Goal: Communication & Community: Answer question/provide support

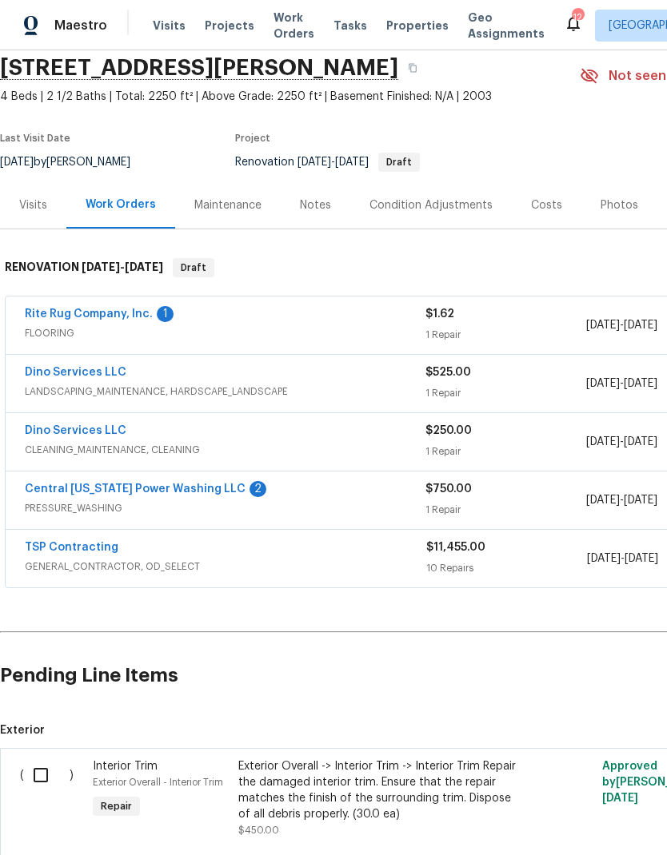
scroll to position [61, 0]
click at [197, 493] on link "Central [US_STATE] Power Washing LLC" at bounding box center [135, 489] width 221 height 11
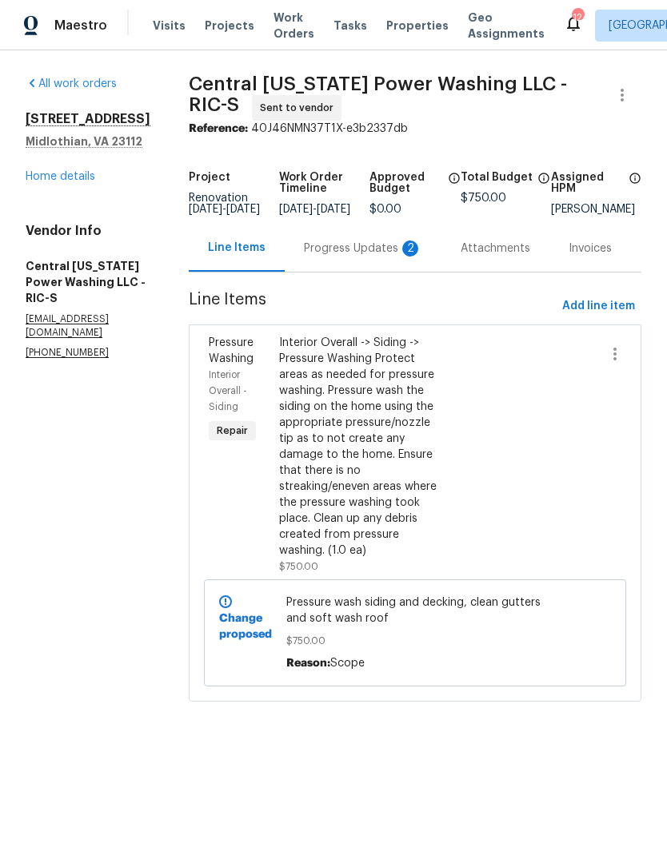
click at [347, 269] on div "Progress Updates 2" at bounding box center [363, 248] width 157 height 47
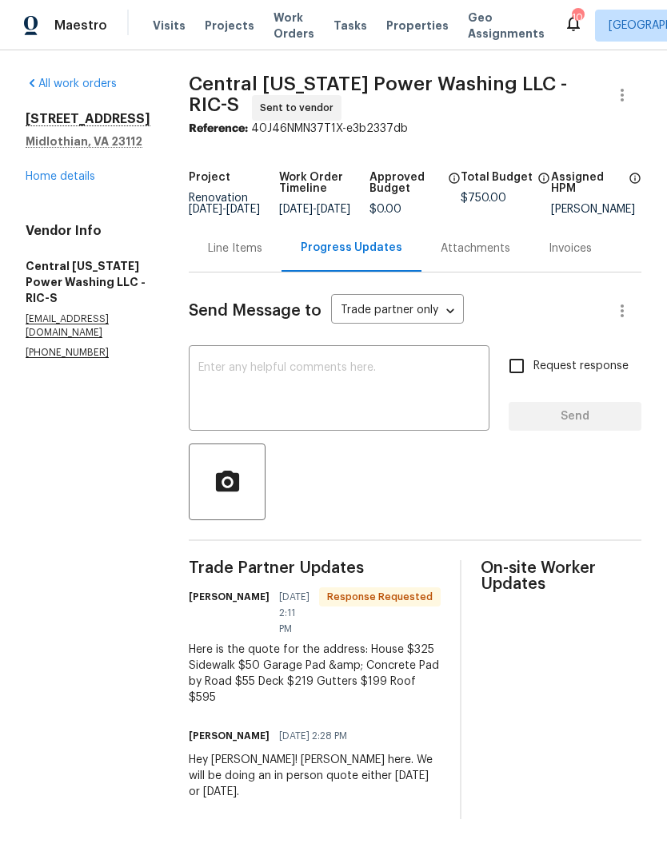
click at [385, 418] on textarea at bounding box center [338, 390] width 281 height 56
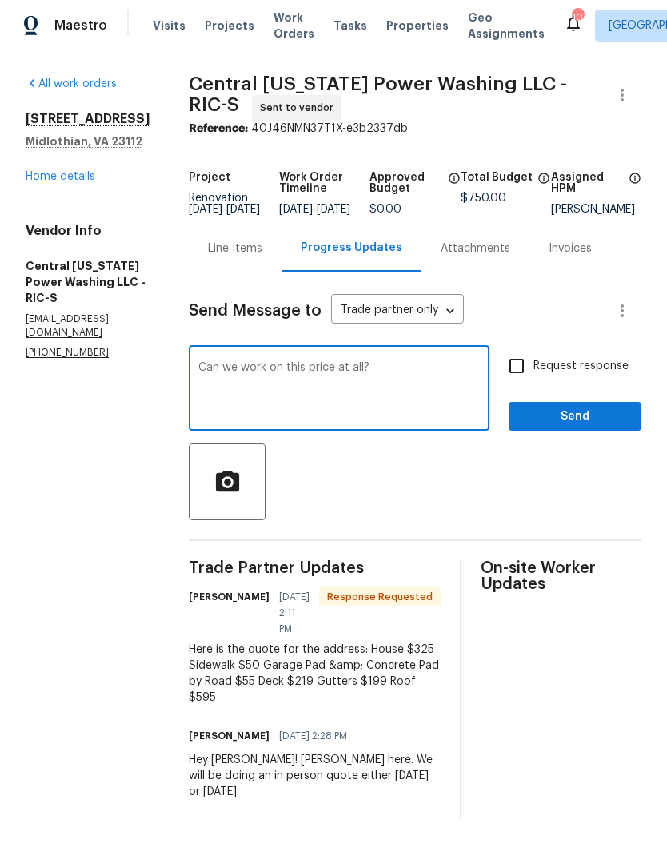
type textarea "Can we work on this price at all?"
click at [519, 378] on input "Request response" at bounding box center [517, 366] width 34 height 34
checkbox input "true"
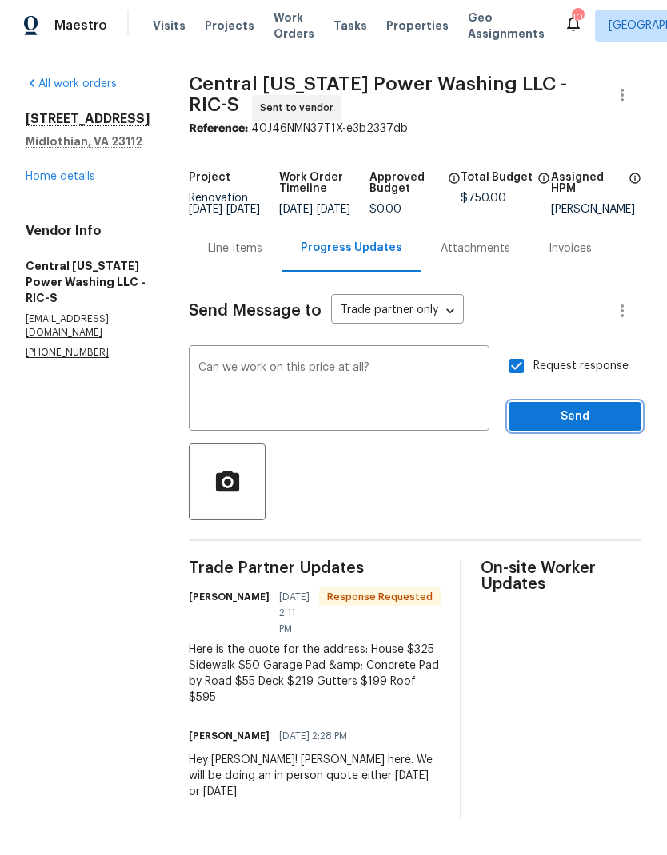
click at [567, 432] on button "Send" at bounding box center [574, 417] width 133 height 30
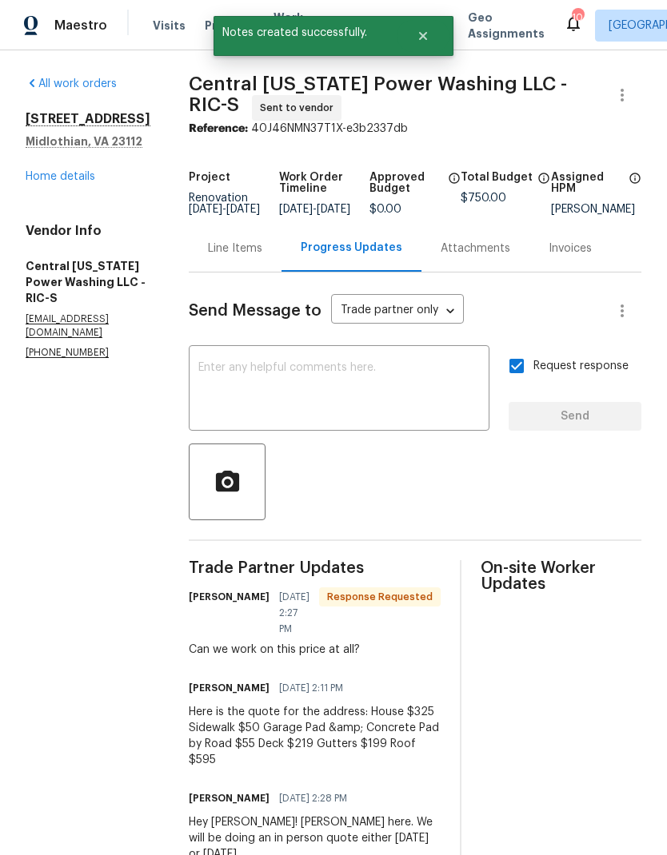
click at [70, 169] on div "[STREET_ADDRESS][PERSON_NAME] Home details" at bounding box center [88, 148] width 125 height 74
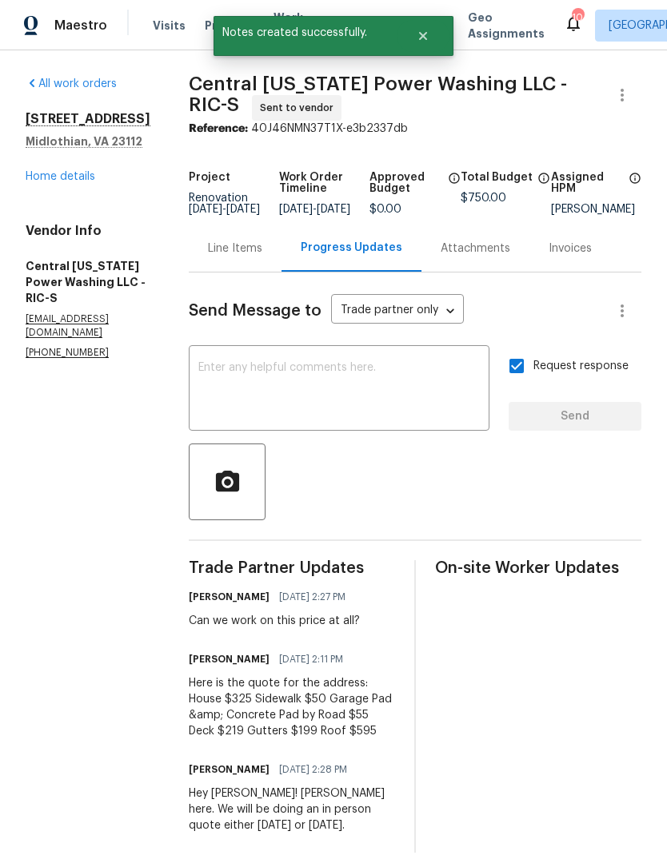
click at [64, 182] on link "Home details" at bounding box center [61, 176] width 70 height 11
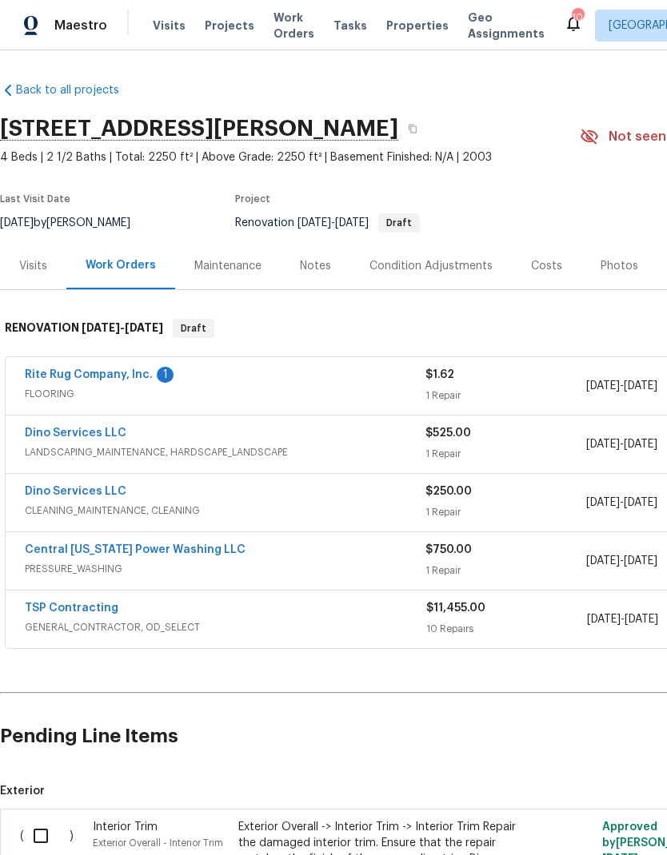
click at [47, 611] on link "TSP Contracting" at bounding box center [72, 608] width 94 height 11
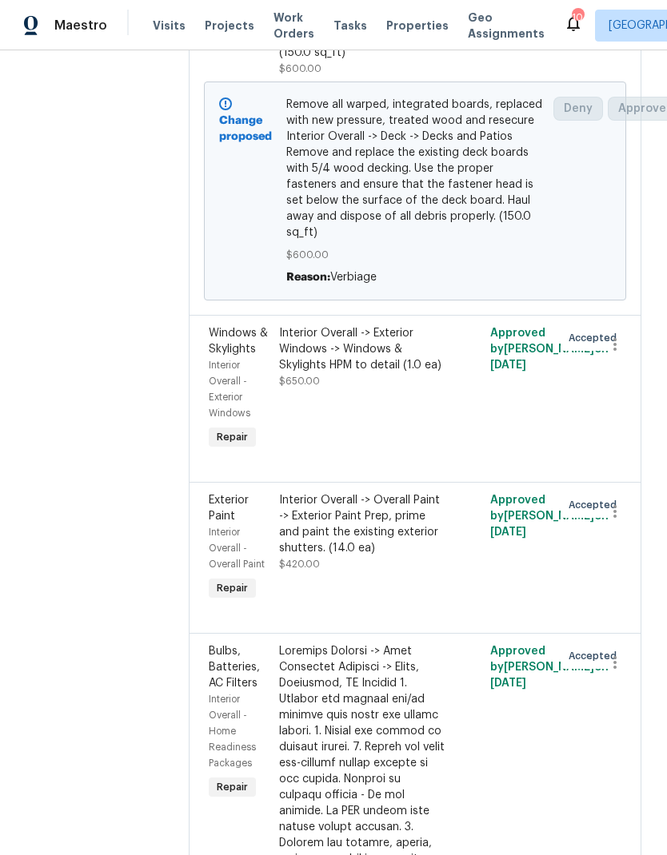
scroll to position [815, 2]
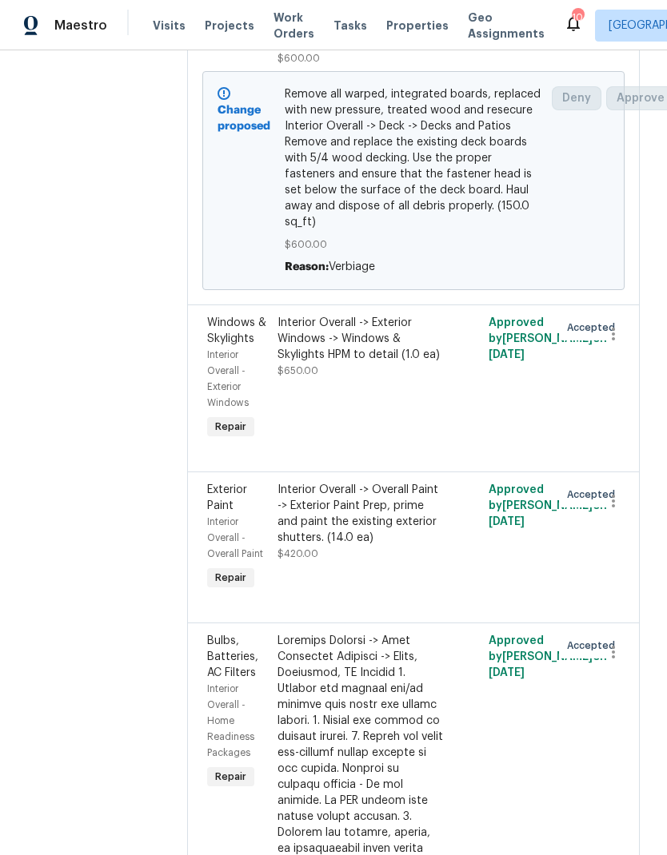
click at [411, 396] on div "Interior Overall -> Exterior Windows -> Windows & Skylights HPM to detail (1.0 …" at bounding box center [361, 378] width 176 height 137
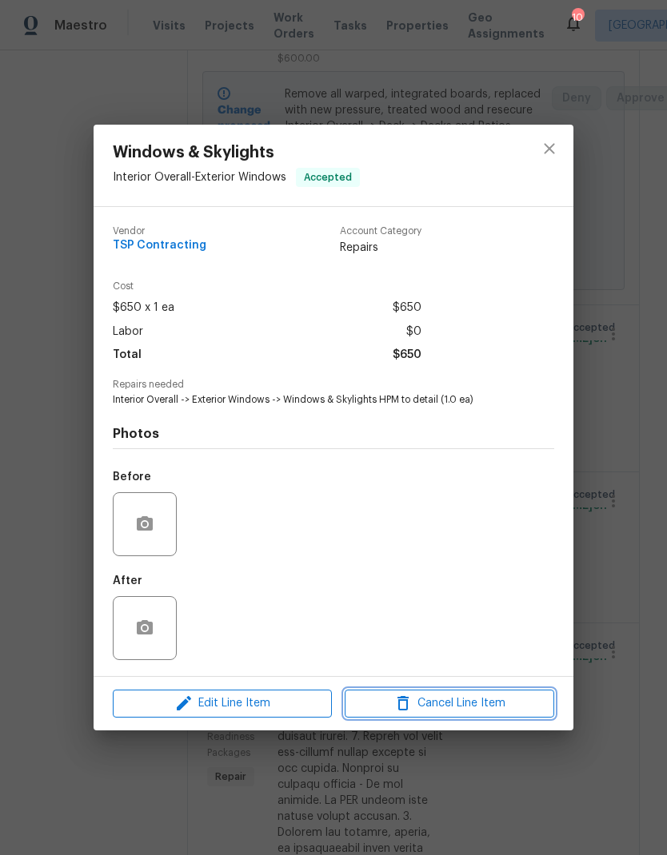
click at [484, 703] on span "Cancel Line Item" at bounding box center [449, 704] width 200 height 20
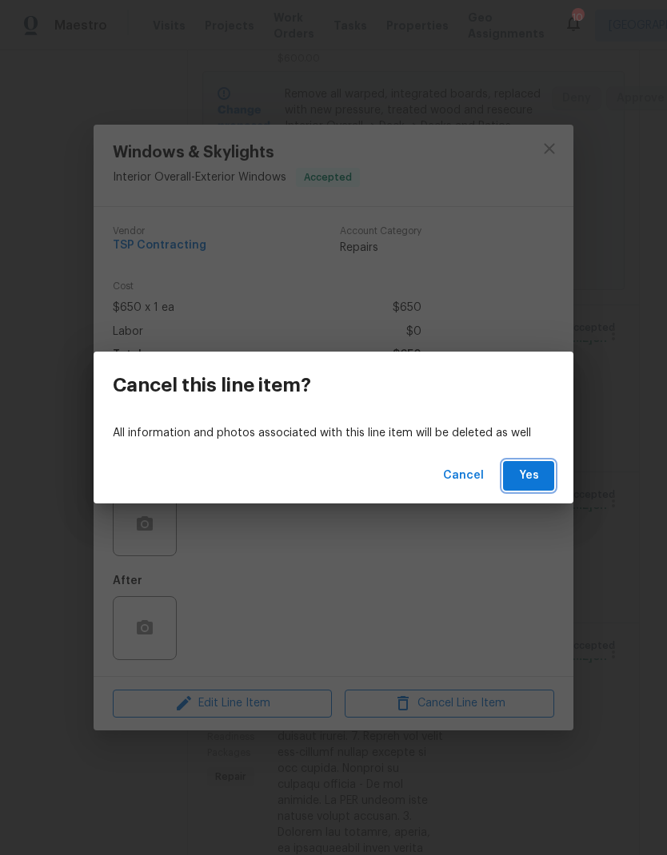
click at [538, 476] on span "Yes" at bounding box center [529, 476] width 26 height 20
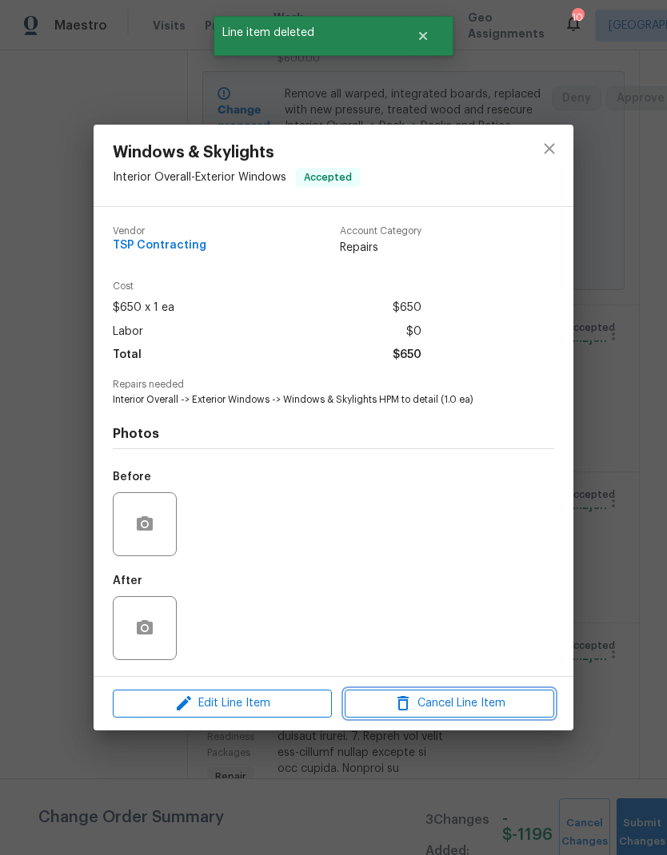
scroll to position [0, 0]
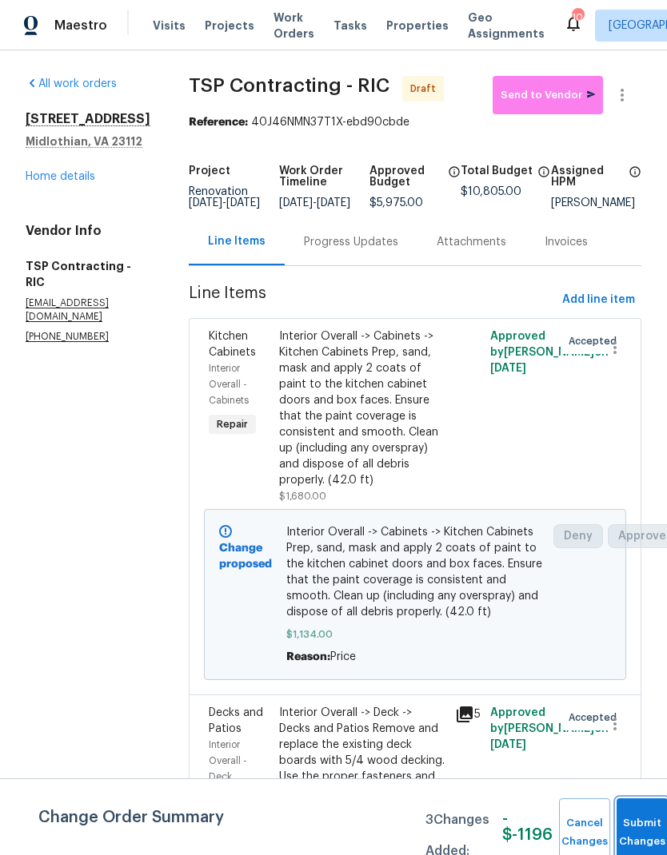
click at [637, 824] on button "Submit Changes" at bounding box center [641, 833] width 51 height 69
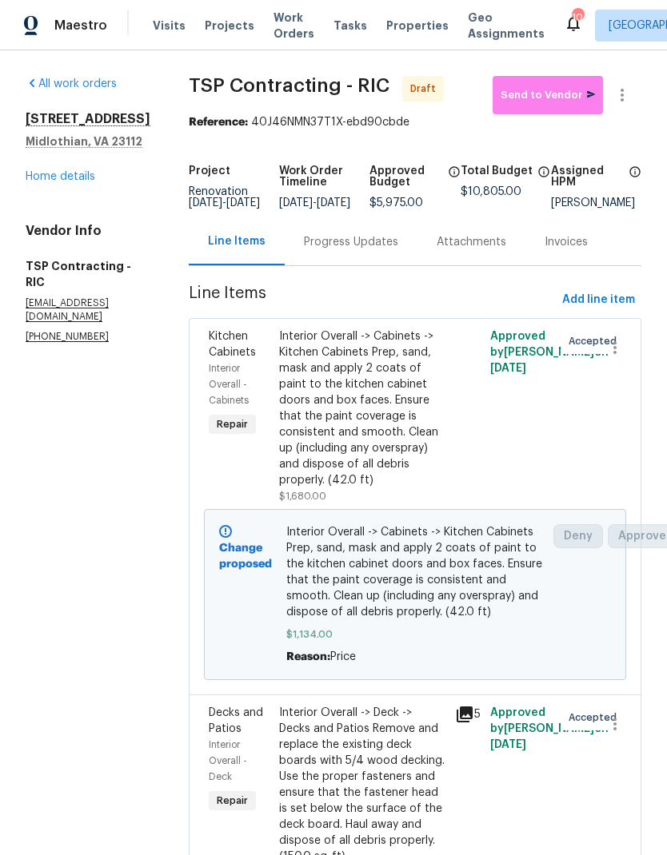
click at [67, 182] on link "Home details" at bounding box center [61, 176] width 70 height 11
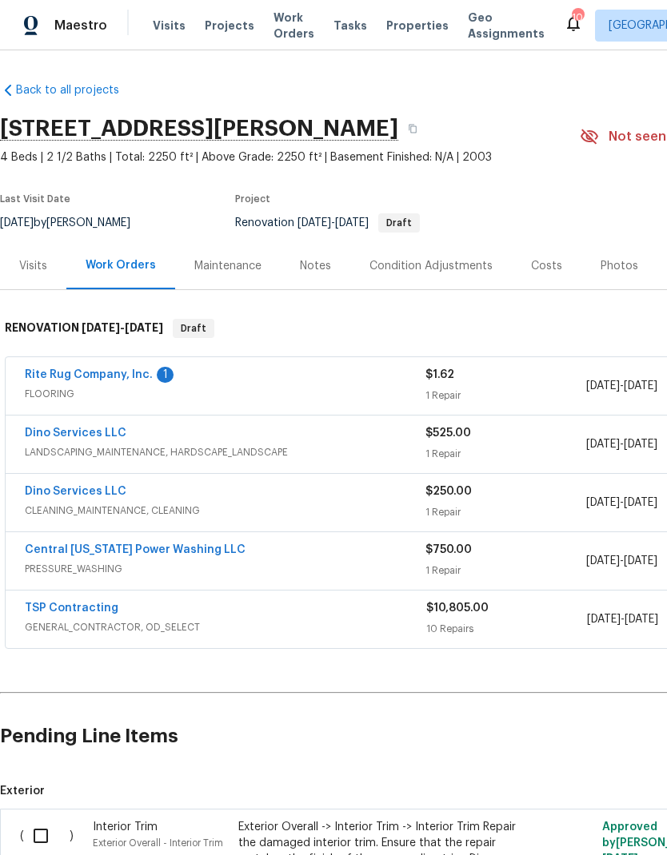
click at [99, 608] on link "TSP Contracting" at bounding box center [72, 608] width 94 height 11
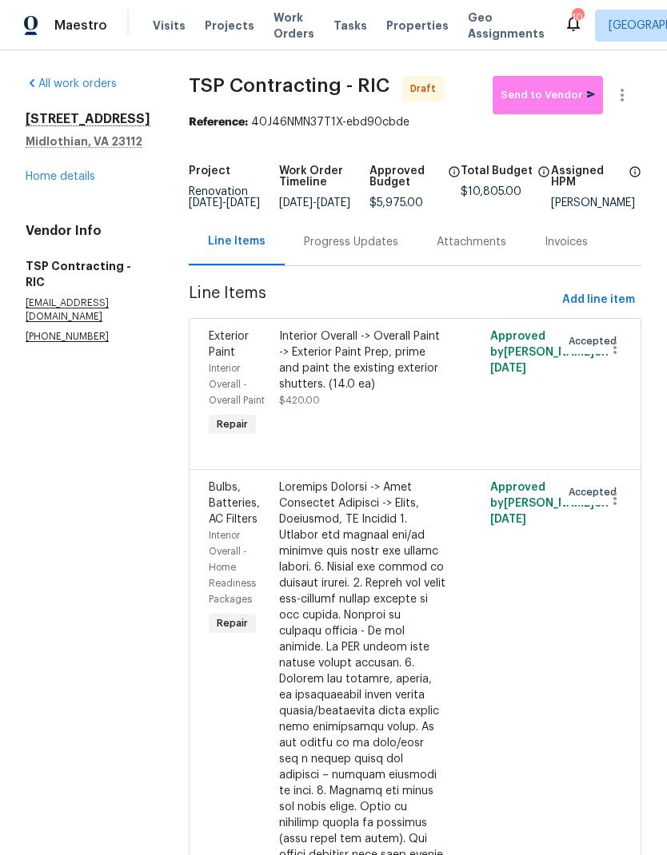
click at [48, 182] on link "Home details" at bounding box center [61, 176] width 70 height 11
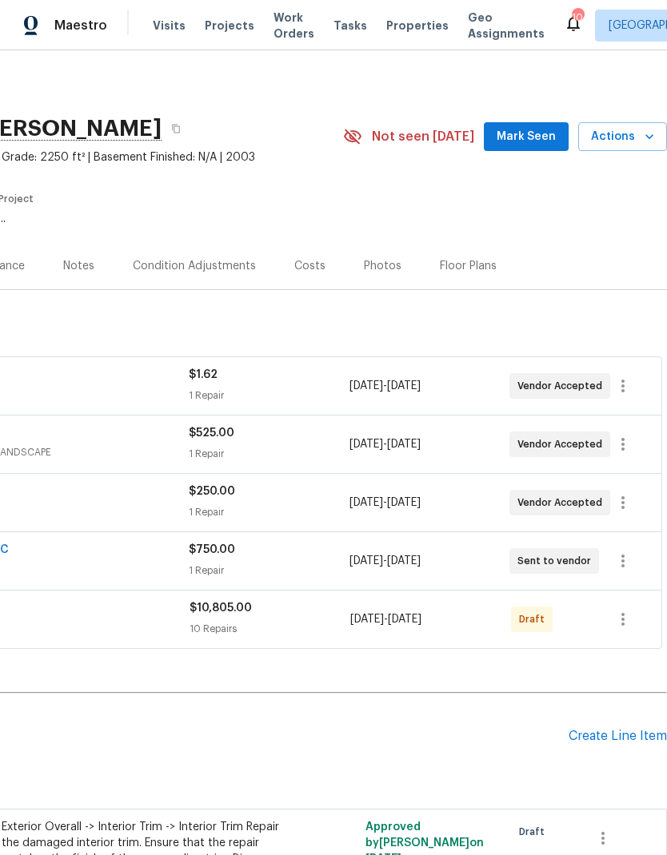
scroll to position [0, 237]
click at [621, 623] on icon "button" at bounding box center [622, 619] width 19 height 19
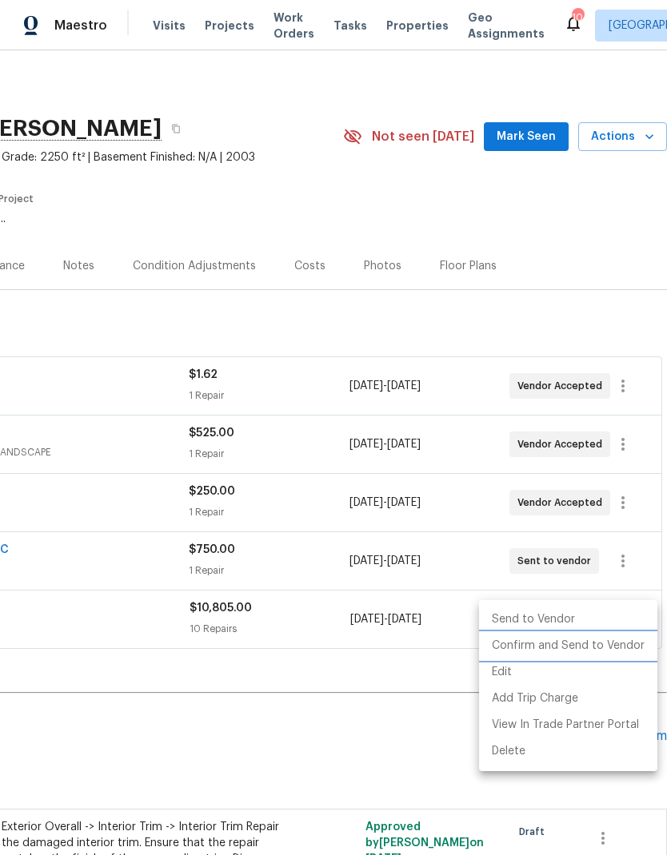
click at [629, 647] on li "Confirm and Send to Vendor" at bounding box center [568, 646] width 178 height 26
click at [433, 679] on div at bounding box center [333, 427] width 667 height 855
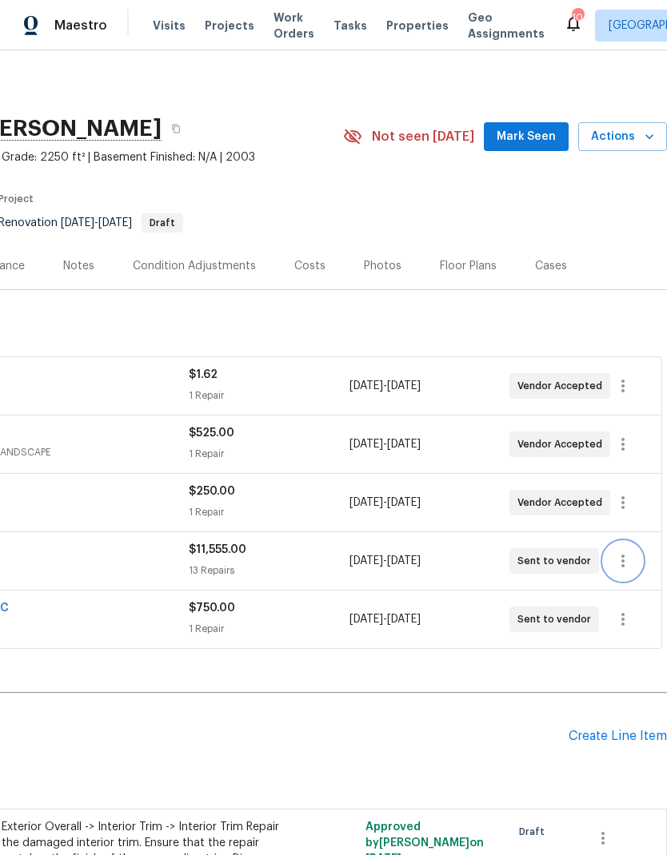
scroll to position [0, 0]
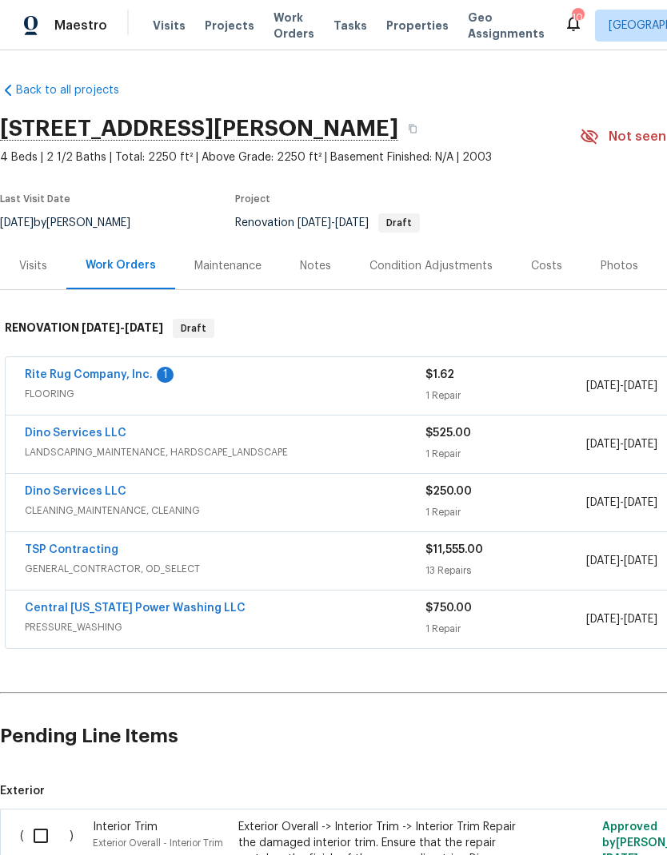
click at [65, 372] on link "Rite Rug Company, Inc." at bounding box center [89, 374] width 128 height 11
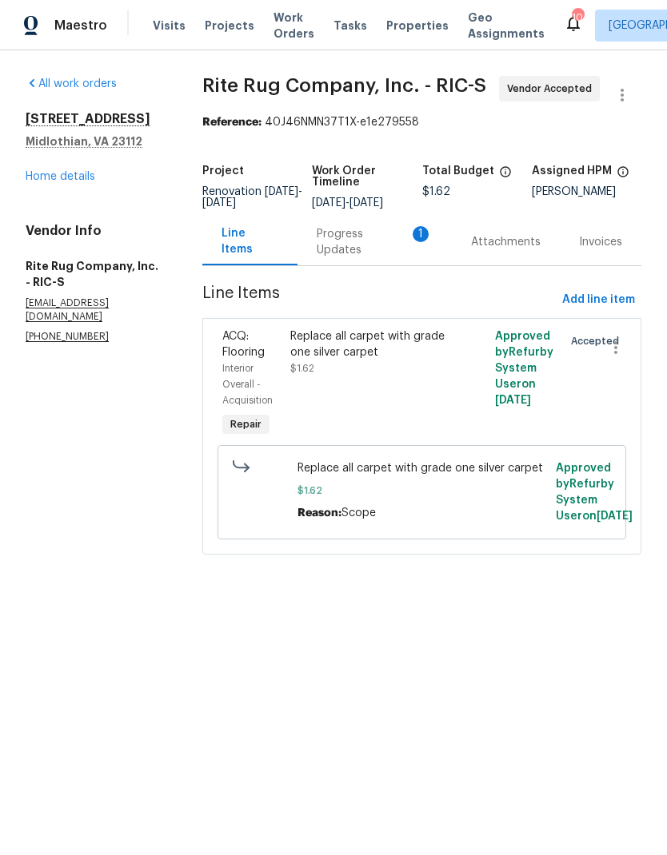
click at [413, 265] on div "Progress Updates 1" at bounding box center [374, 241] width 154 height 47
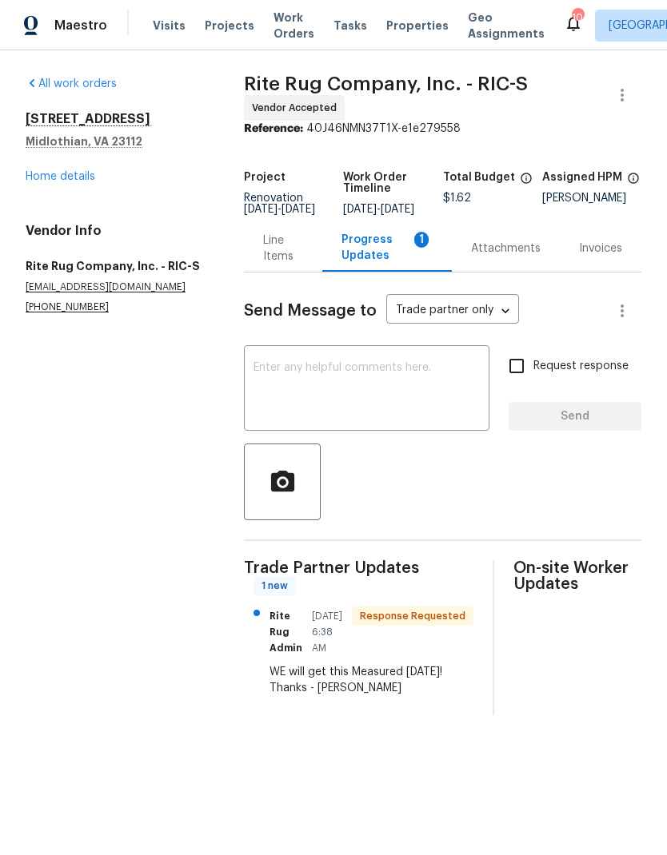
click at [451, 408] on textarea at bounding box center [366, 390] width 226 height 56
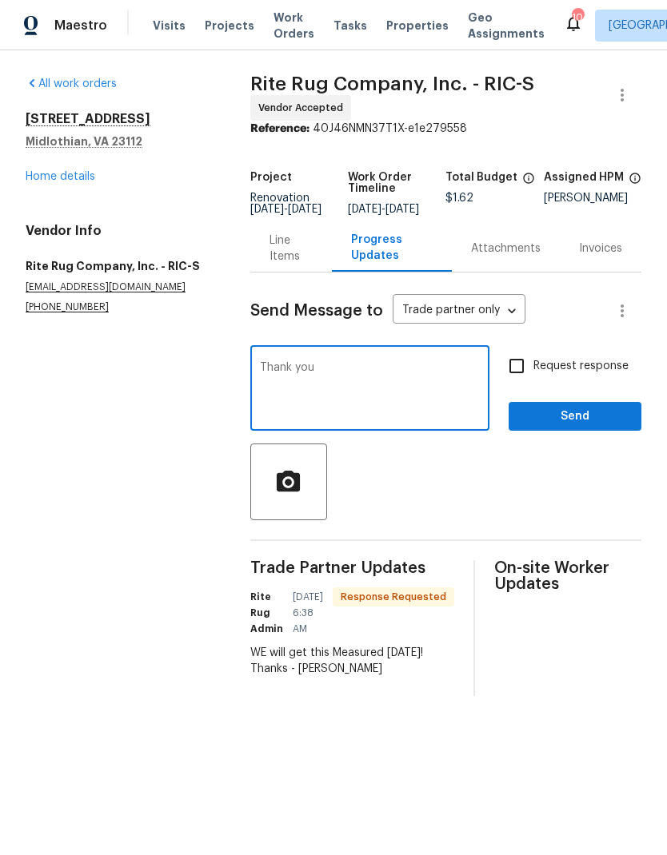
type textarea "Thank you"
click at [563, 432] on button "Send" at bounding box center [574, 417] width 133 height 30
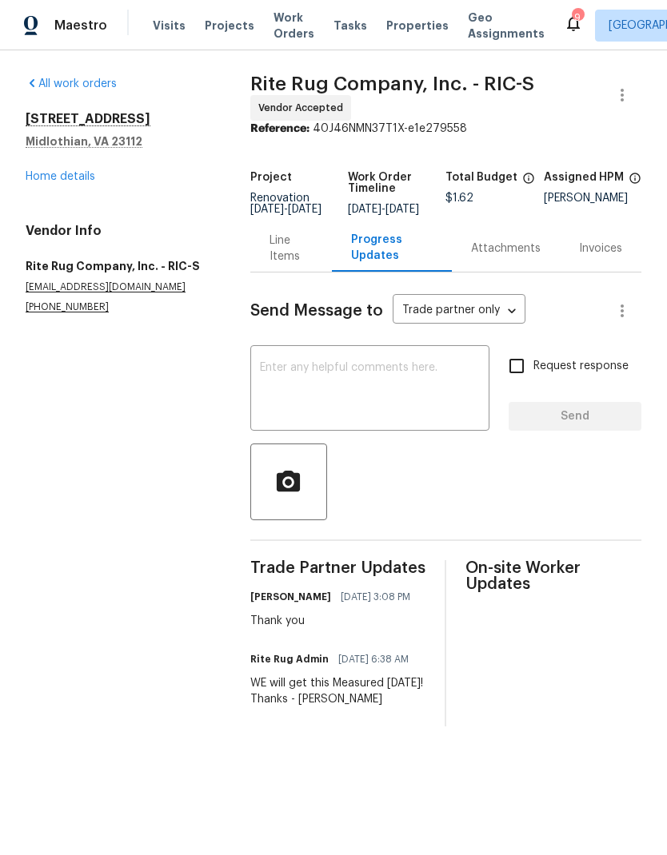
click at [110, 164] on div "[STREET_ADDRESS][PERSON_NAME] Home details" at bounding box center [119, 148] width 186 height 74
click at [78, 181] on link "Home details" at bounding box center [61, 176] width 70 height 11
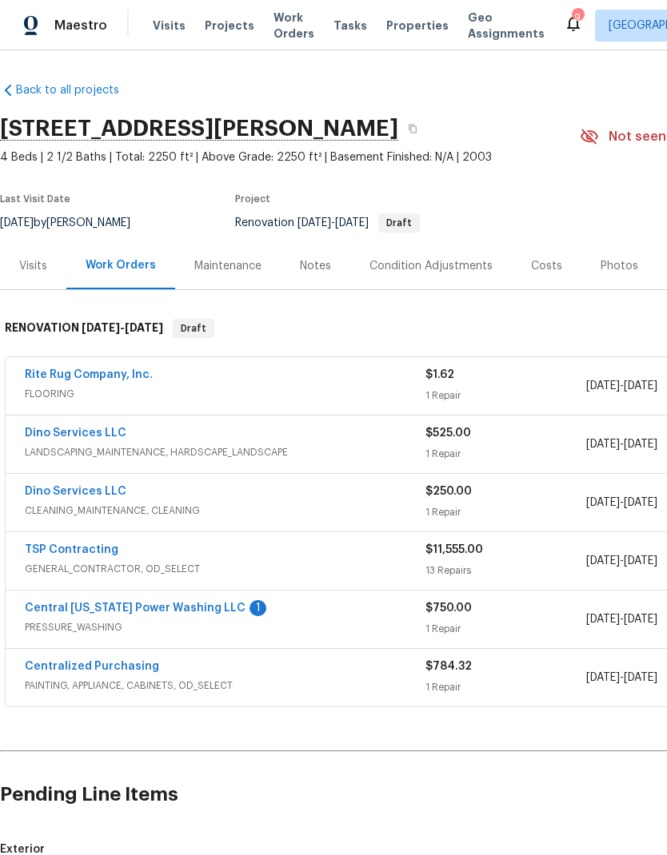
click at [427, 135] on button "button" at bounding box center [412, 128] width 29 height 29
